Goal: Navigation & Orientation: Find specific page/section

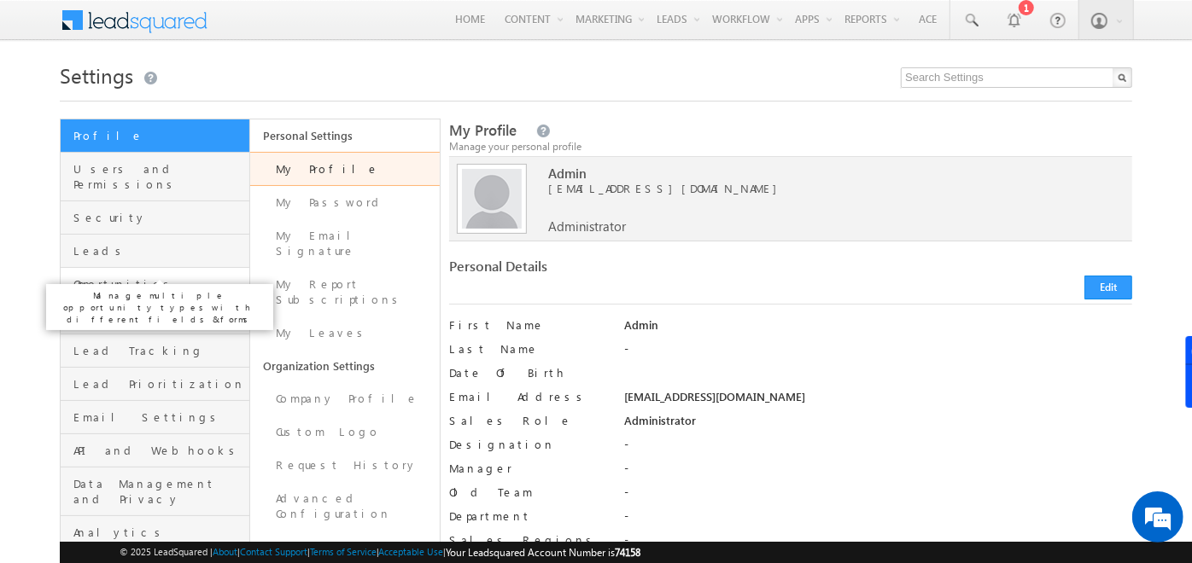
scroll to position [98, 0]
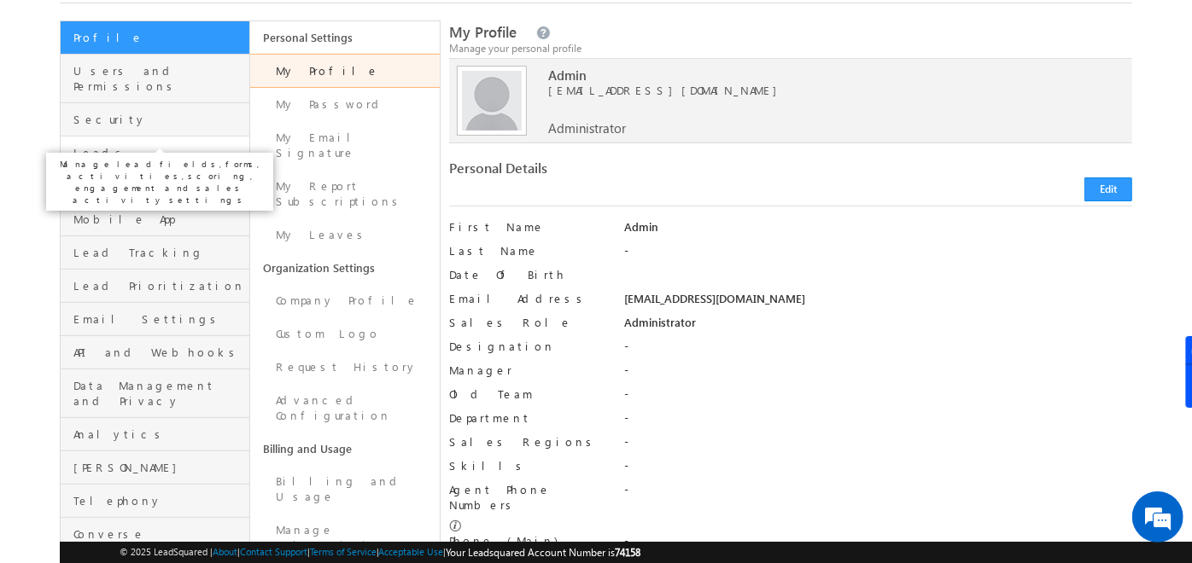
click at [125, 145] on span "Leads" at bounding box center [159, 152] width 172 height 15
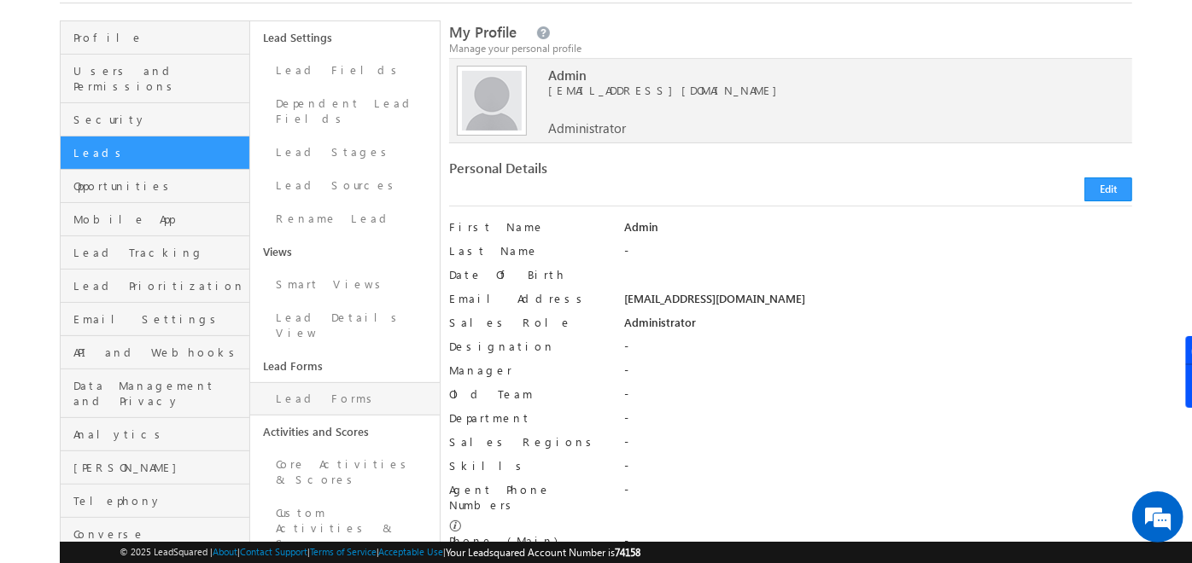
click at [283, 382] on link "Lead Forms" at bounding box center [344, 398] width 189 height 33
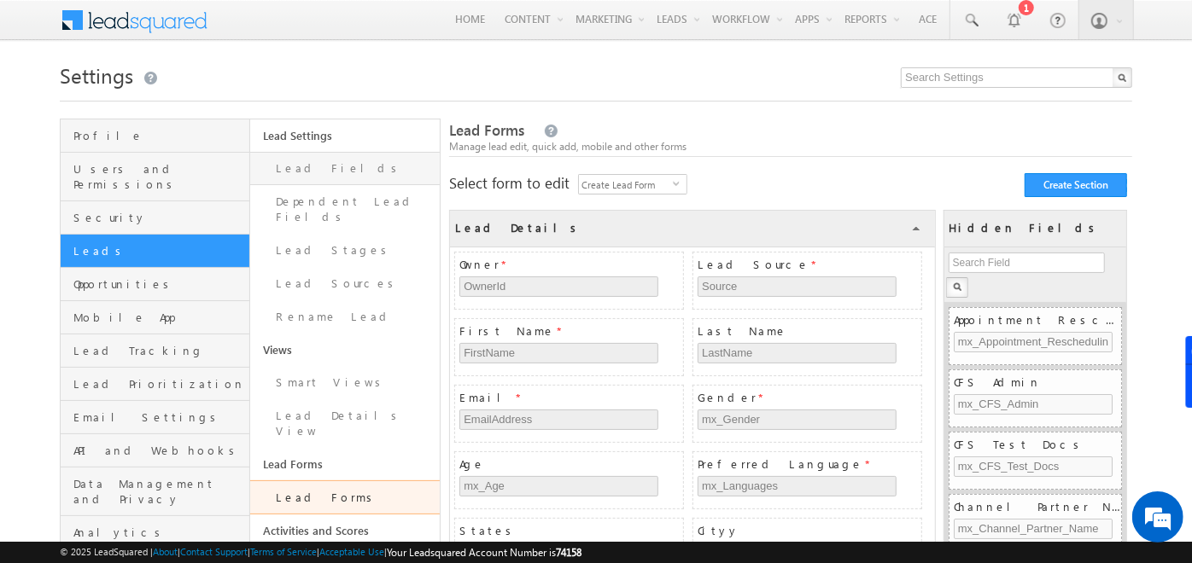
click at [341, 153] on link "Lead Fields" at bounding box center [344, 168] width 189 height 33
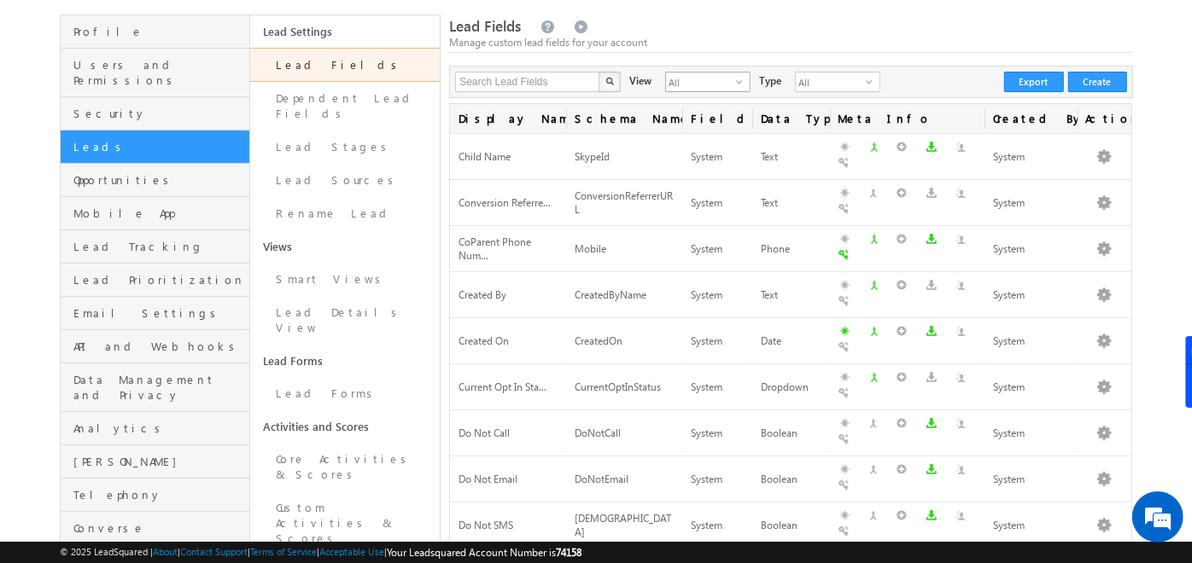
click at [707, 85] on span "All" at bounding box center [701, 82] width 70 height 19
click at [690, 138] on li "Custom Fields" at bounding box center [697, 134] width 84 height 17
